Goal: Task Accomplishment & Management: Manage account settings

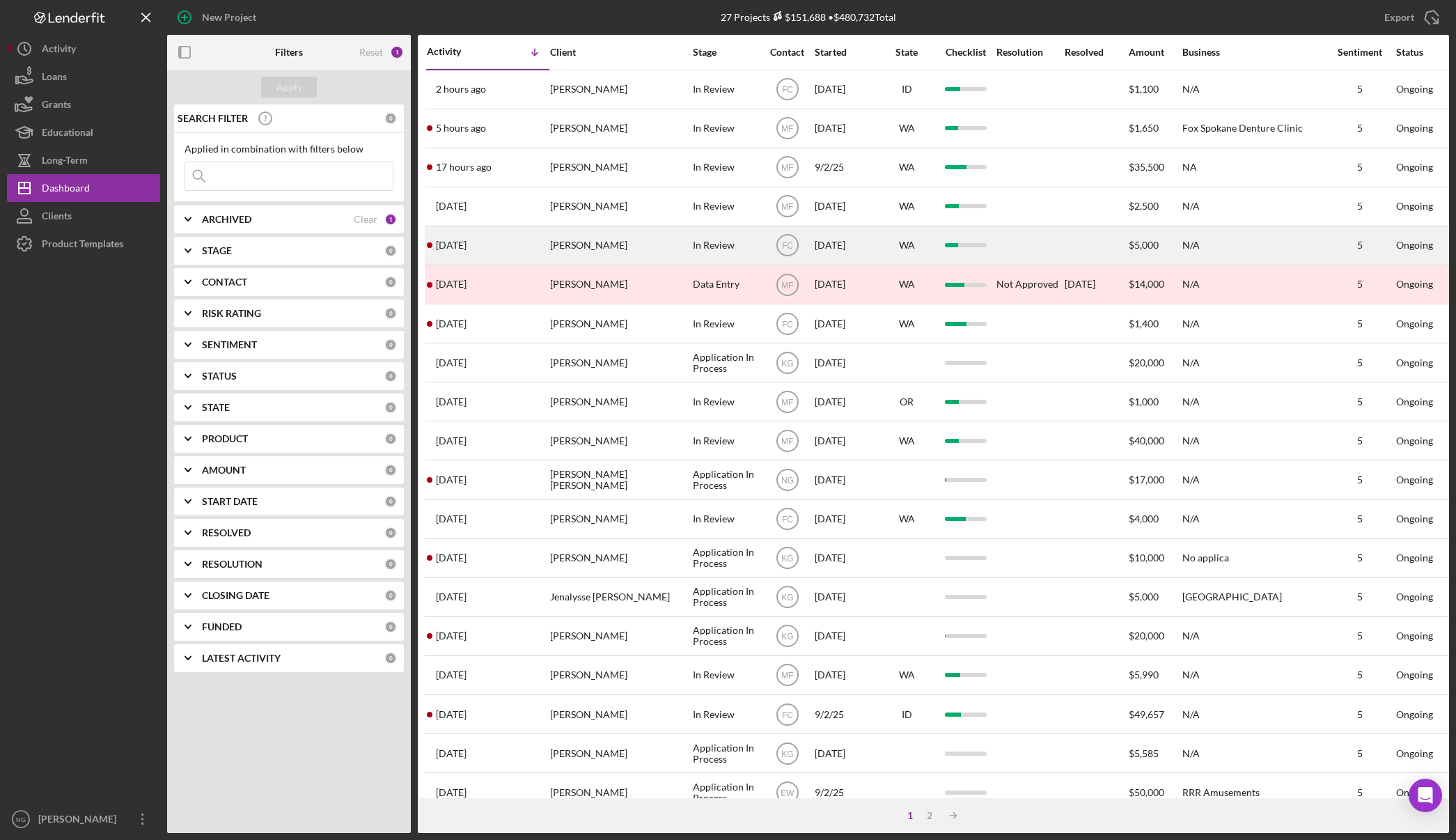
click at [560, 253] on div "[PERSON_NAME]" at bounding box center [619, 246] width 139 height 37
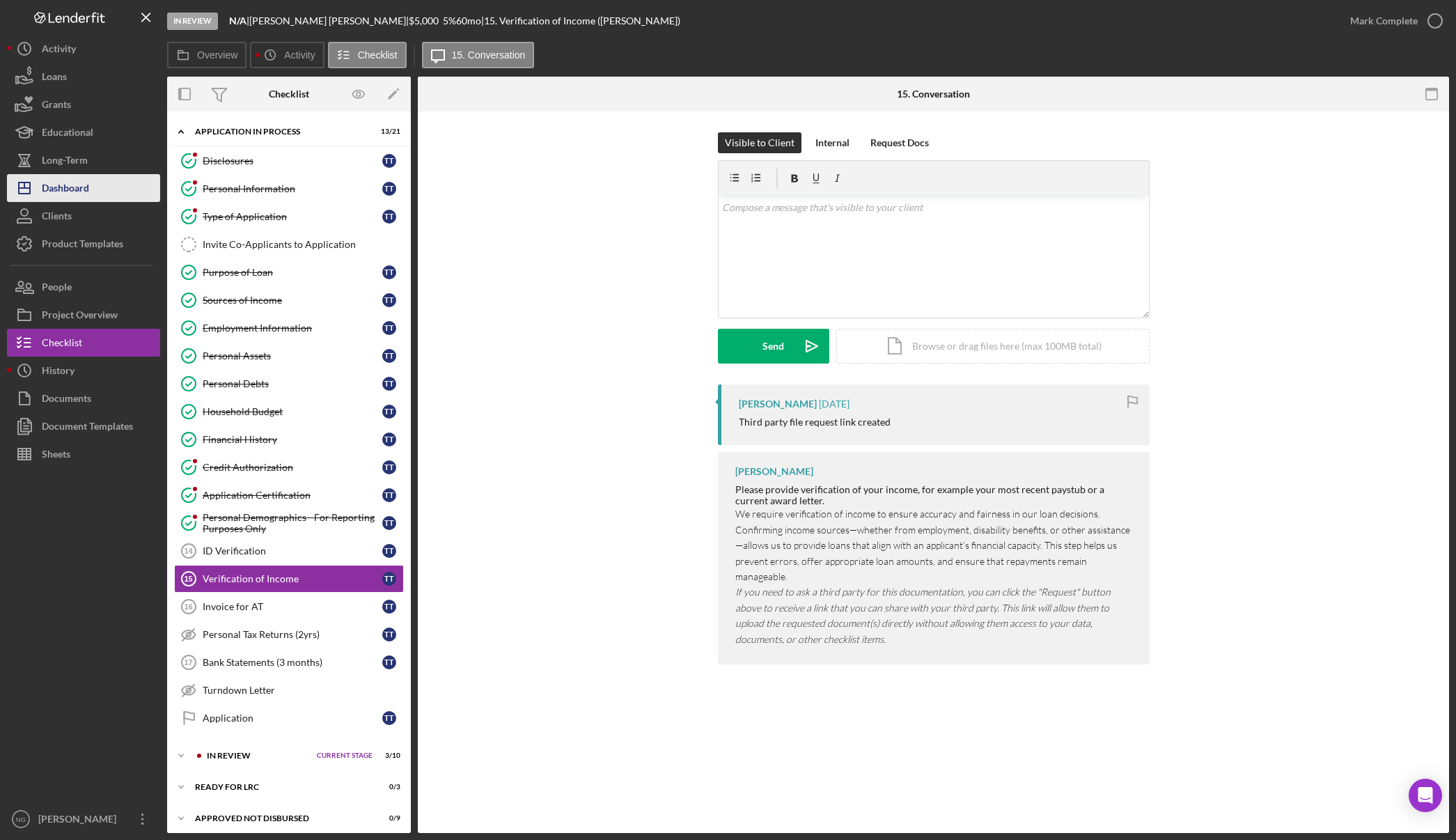
click at [60, 186] on div "Dashboard" at bounding box center [66, 190] width 47 height 31
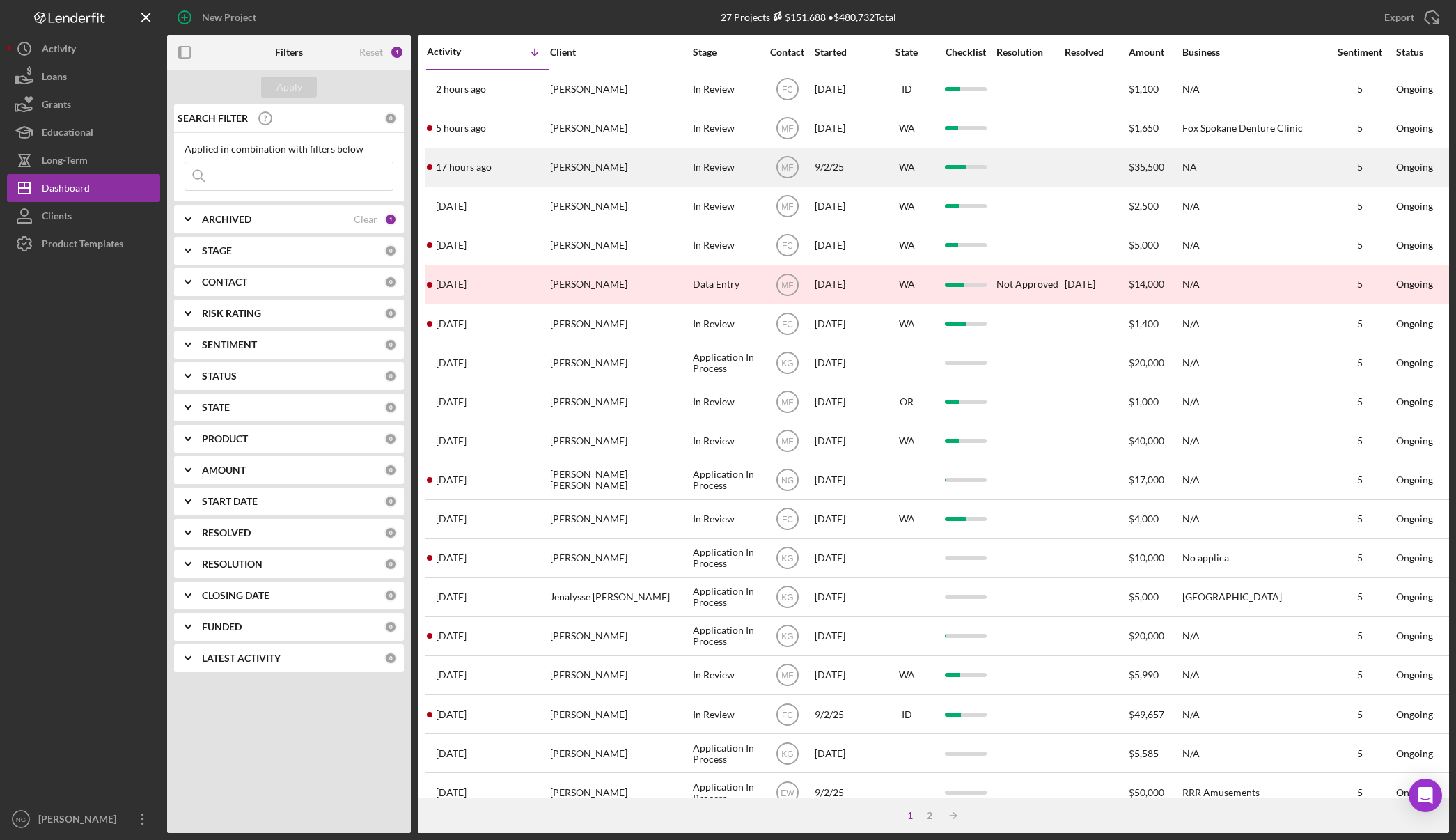
click at [738, 168] on div "In Review" at bounding box center [726, 168] width 67 height 37
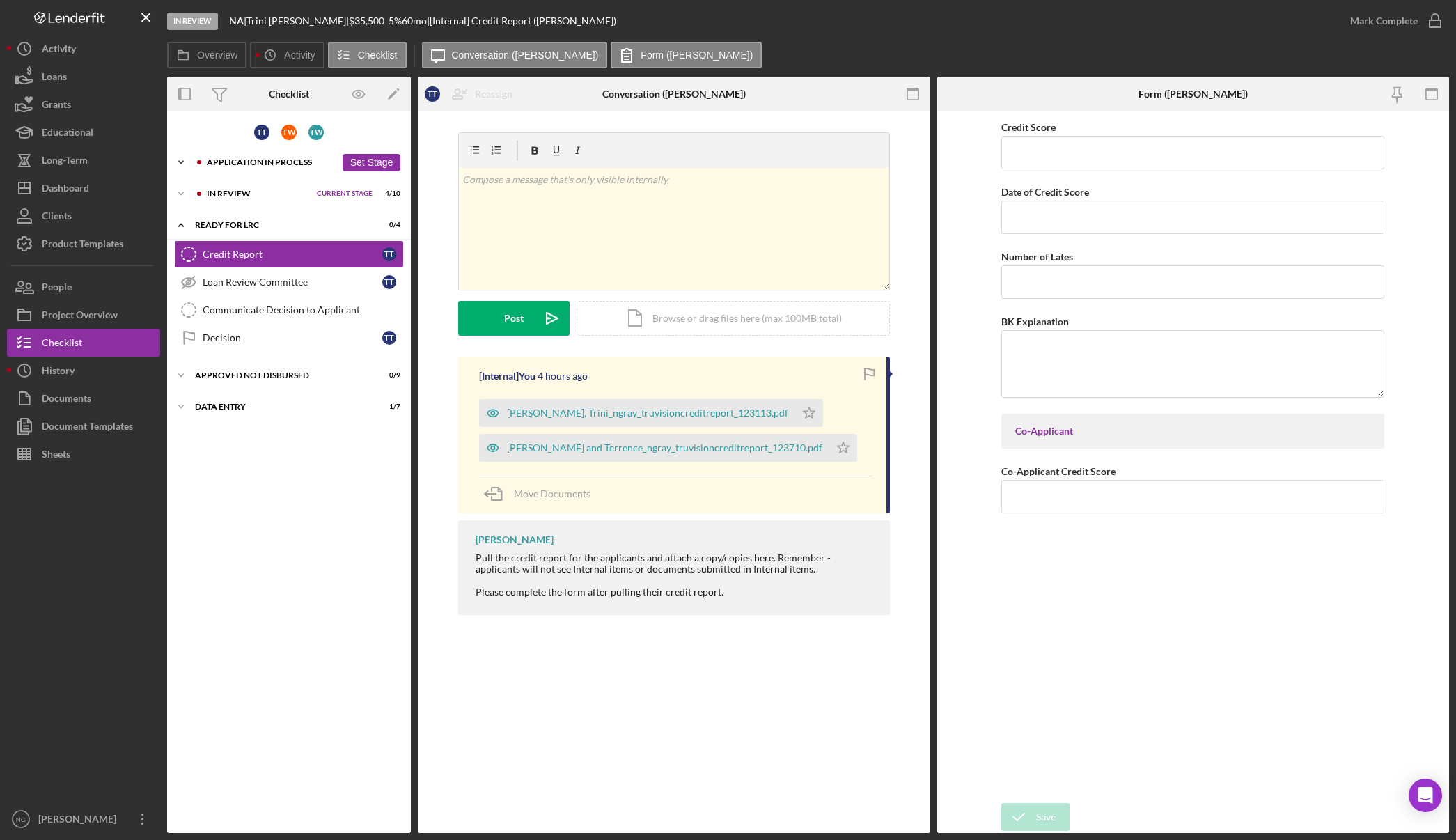
click at [309, 163] on div "Application In Process" at bounding box center [271, 163] width 129 height 8
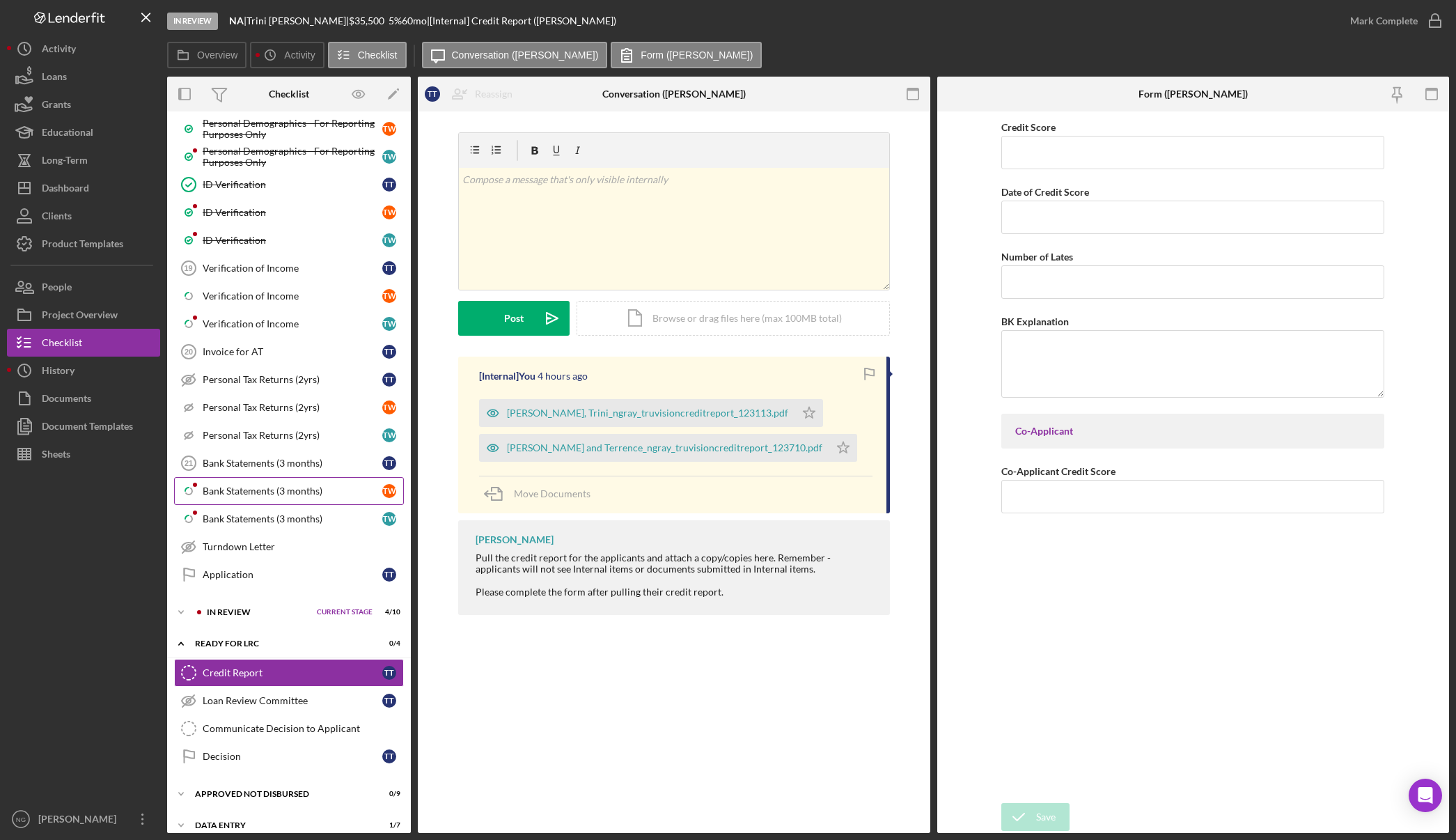
scroll to position [1024, 0]
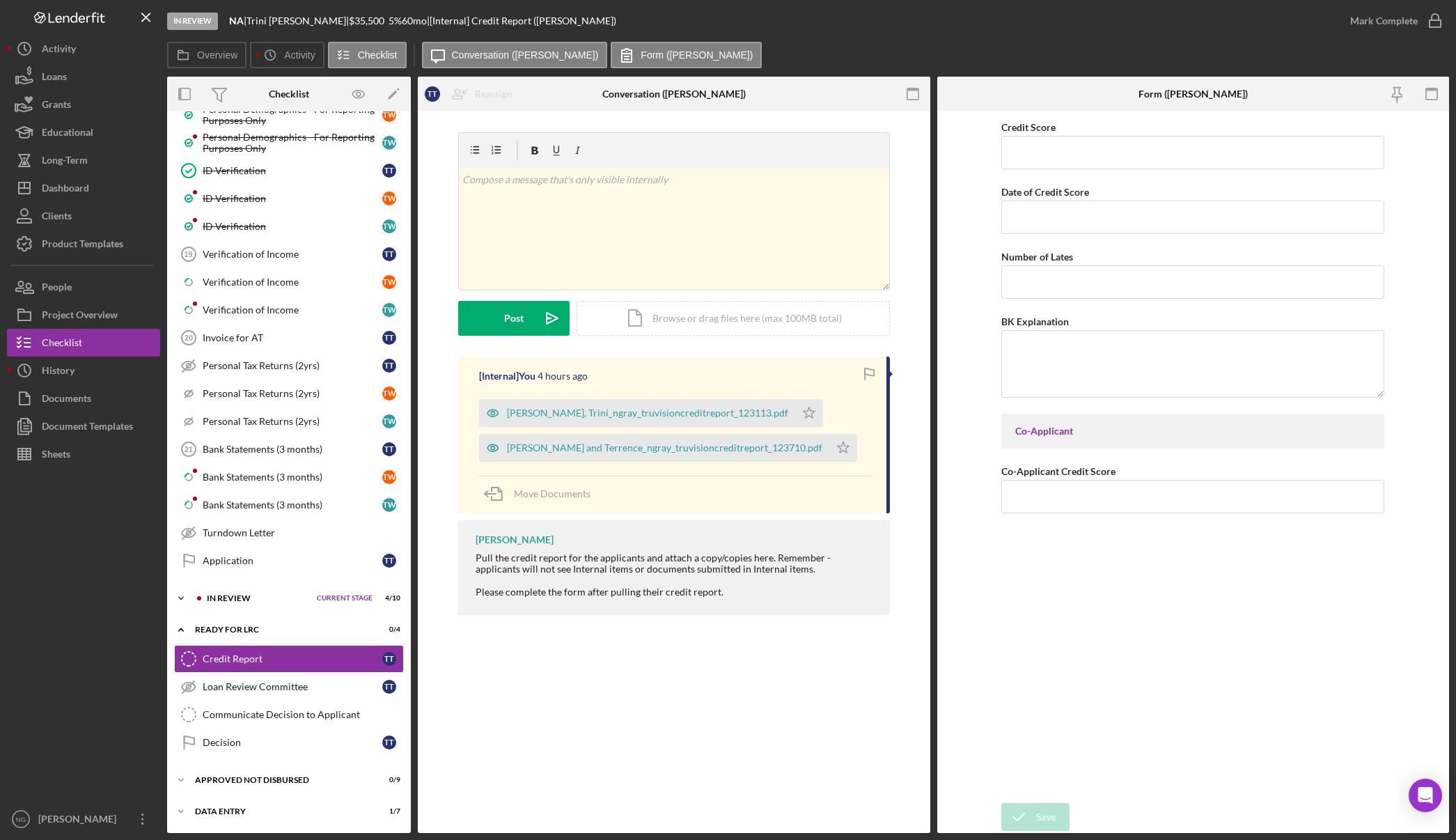
click at [251, 601] on div "In Review" at bounding box center [259, 598] width 103 height 8
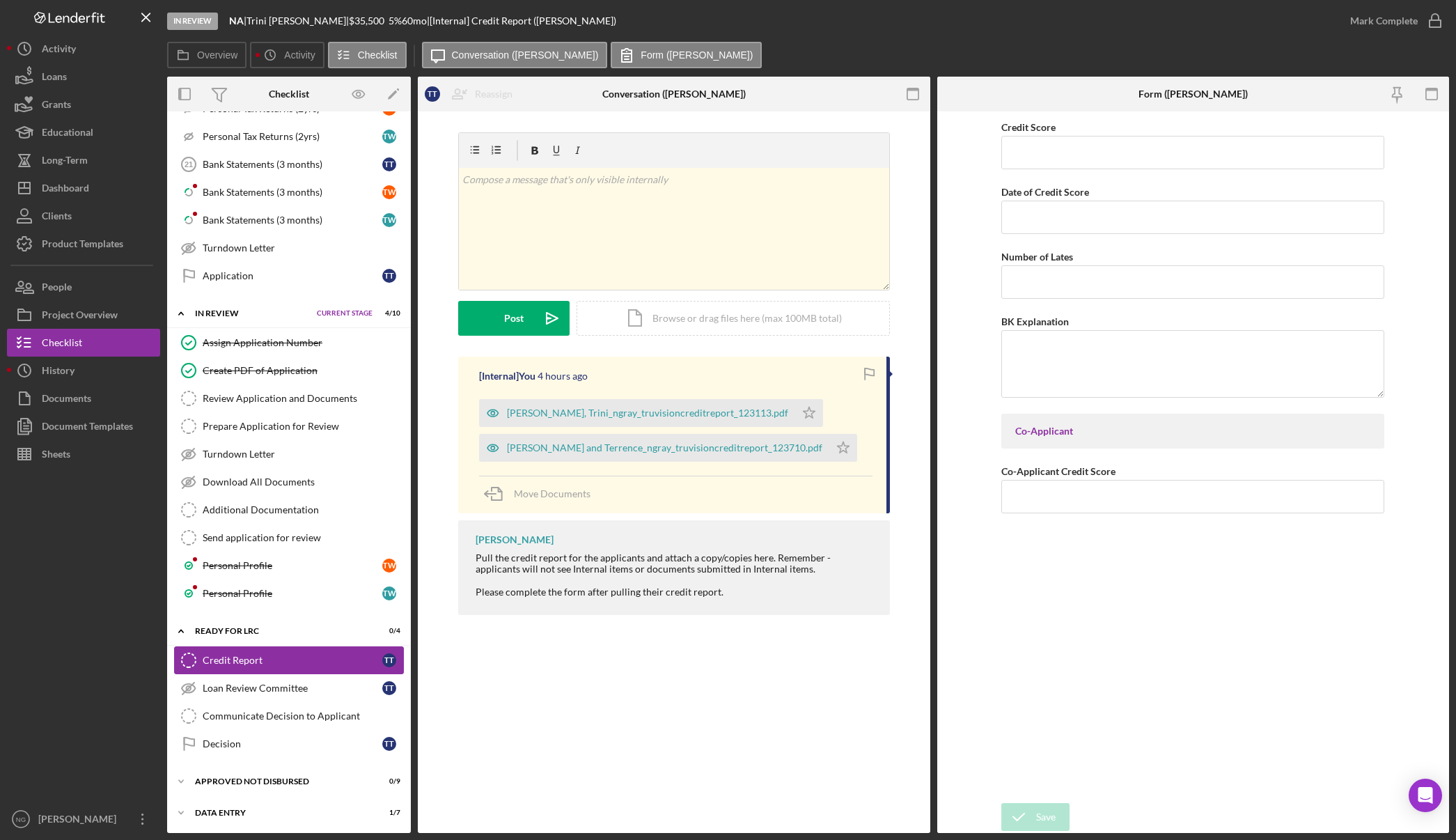
scroll to position [1310, 0]
click at [267, 809] on div "Data Entry" at bounding box center [264, 811] width 141 height 8
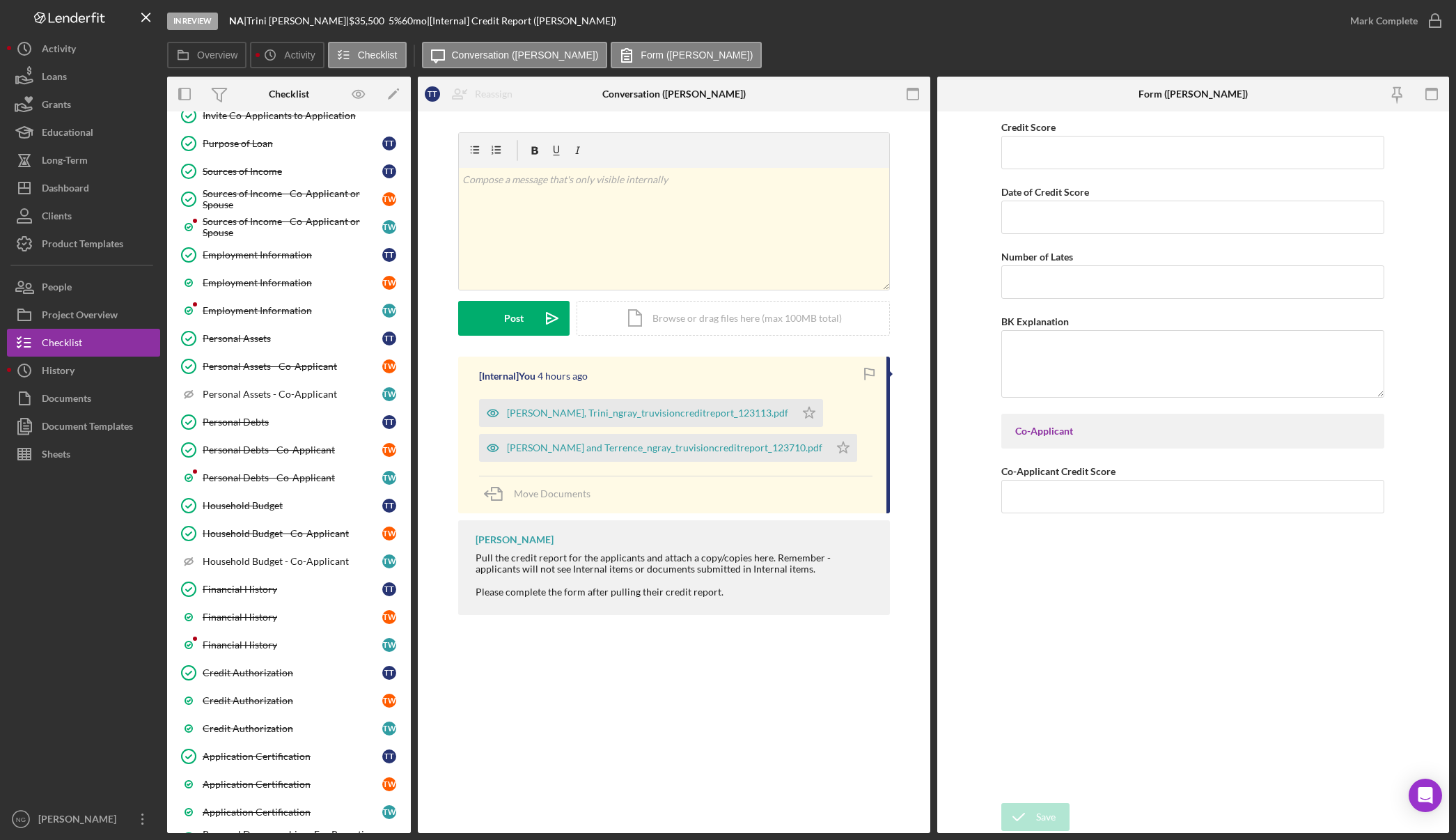
scroll to position [259, 0]
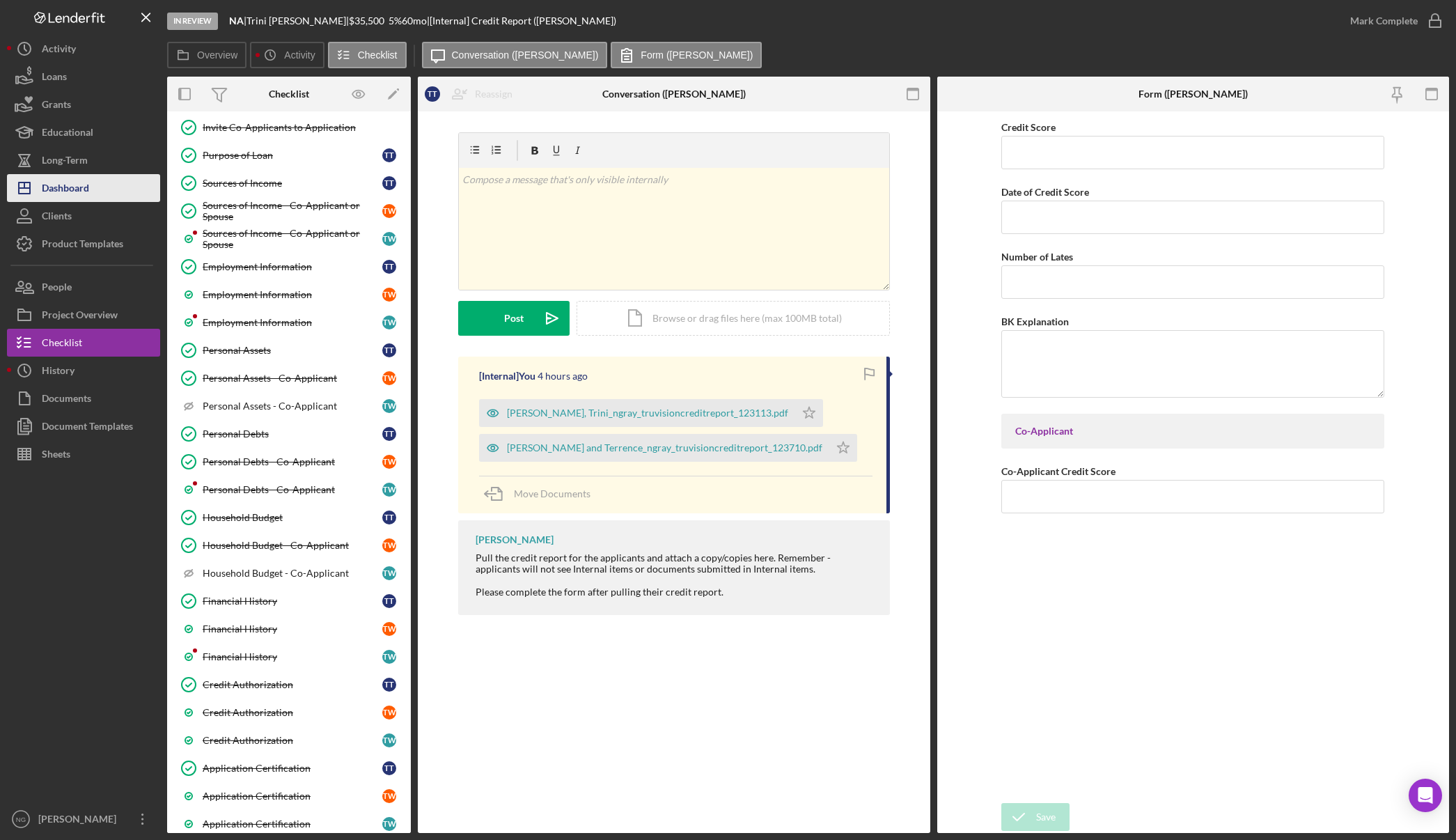
click at [90, 187] on button "Icon/Dashboard Dashboard" at bounding box center [83, 188] width 153 height 28
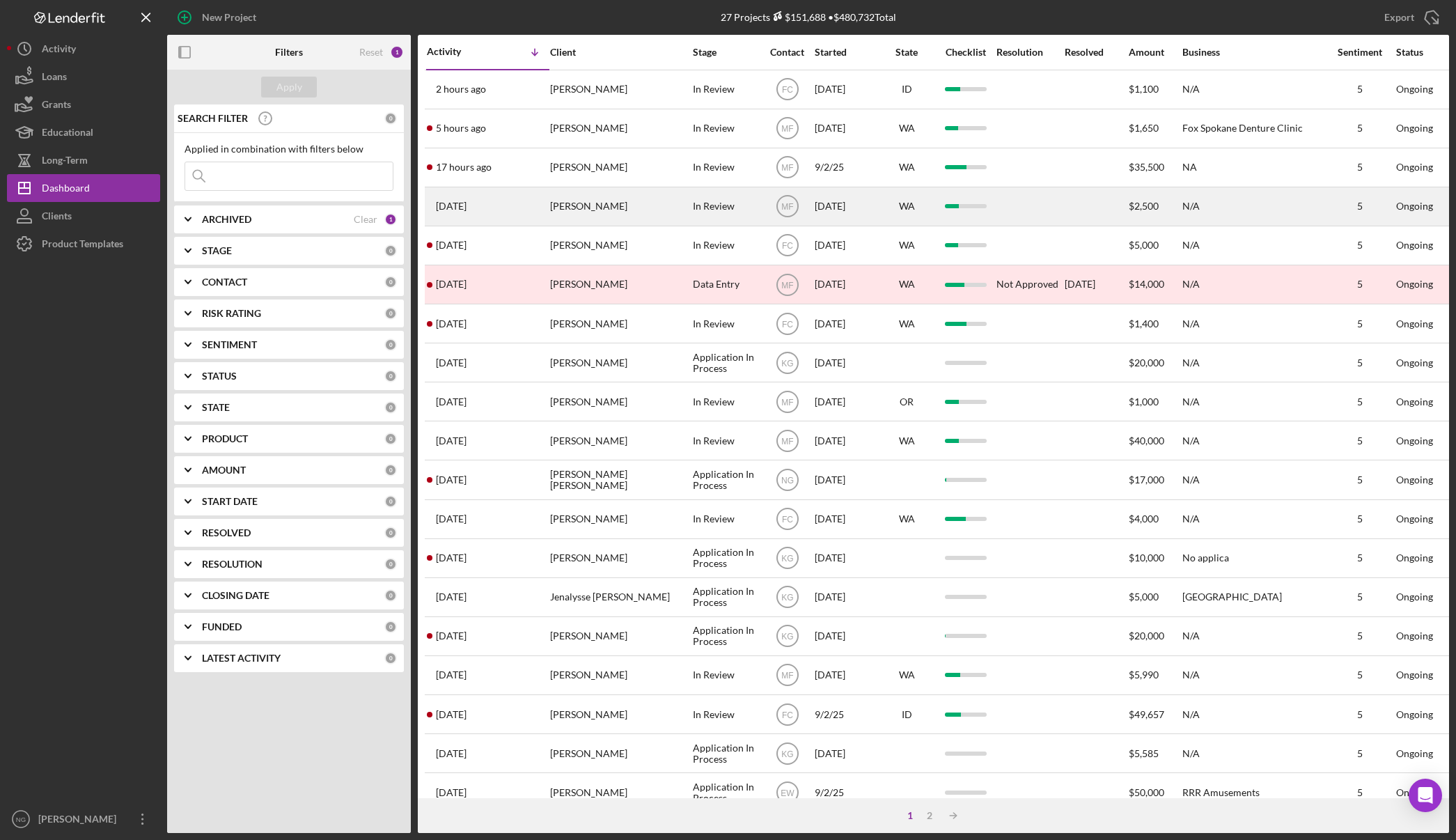
click at [652, 203] on div "[PERSON_NAME]" at bounding box center [619, 206] width 139 height 37
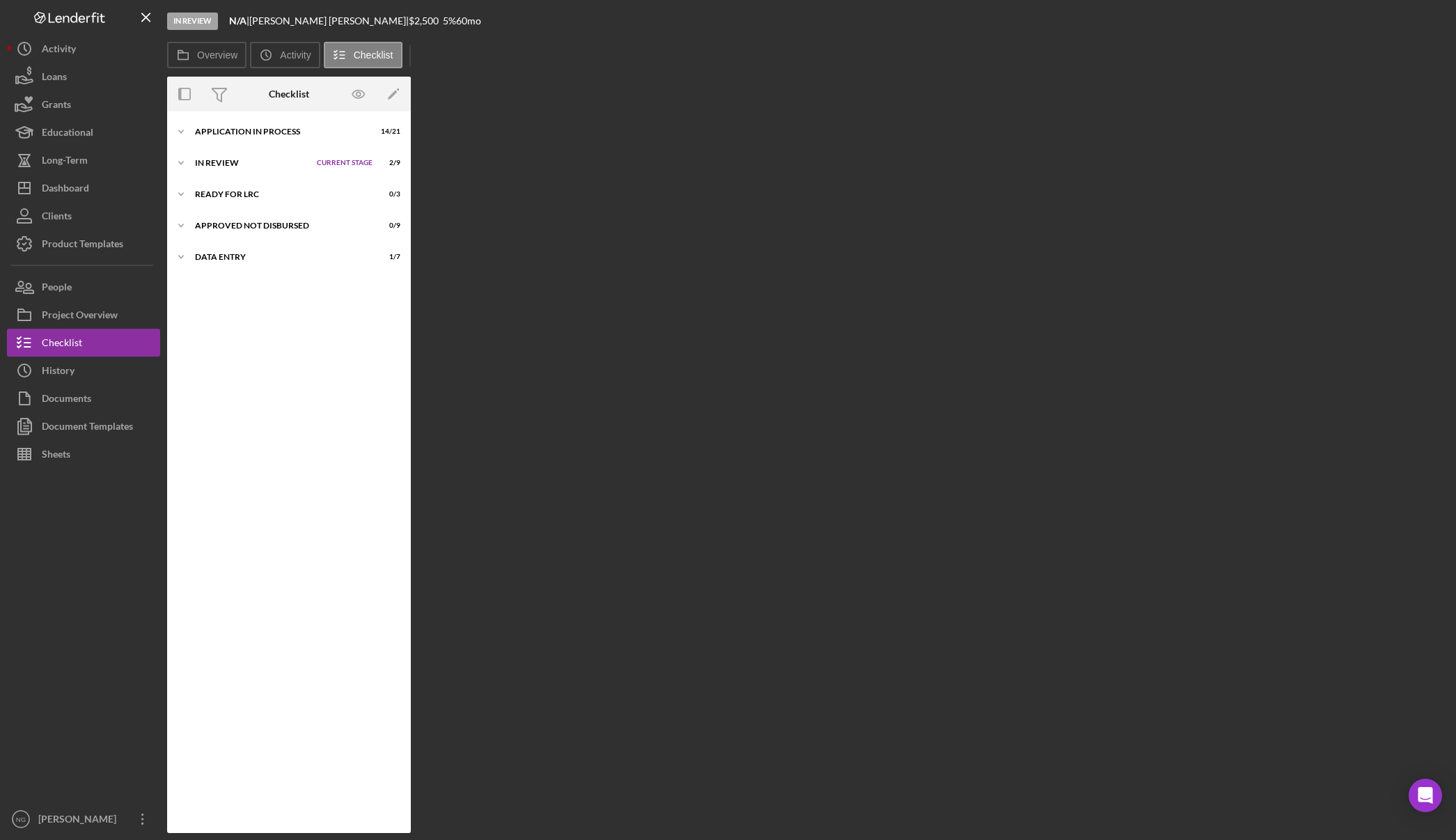
scroll to position [37, 0]
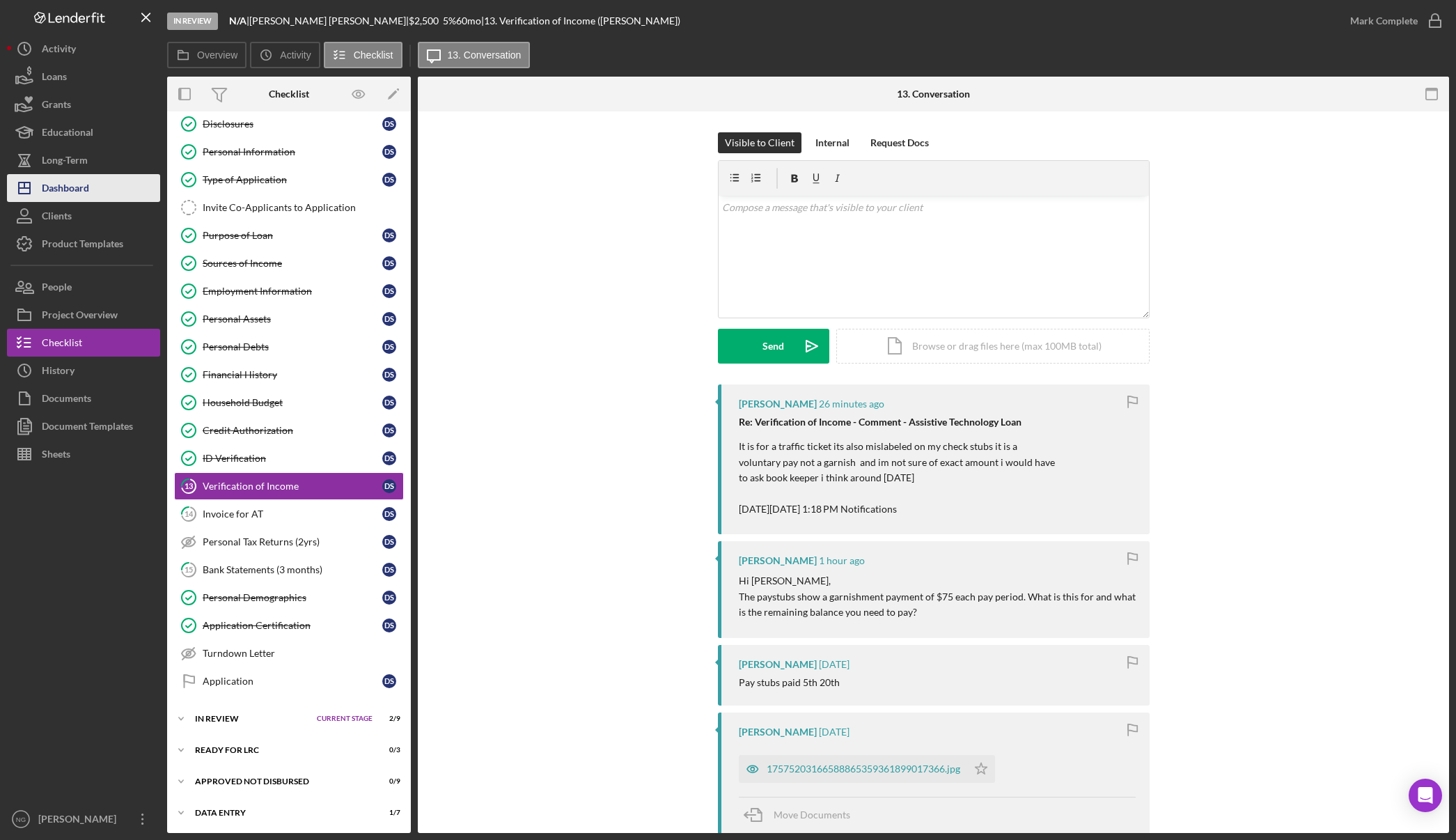
click at [86, 193] on div "Dashboard" at bounding box center [66, 190] width 47 height 31
